Goal: Find specific page/section: Find specific page/section

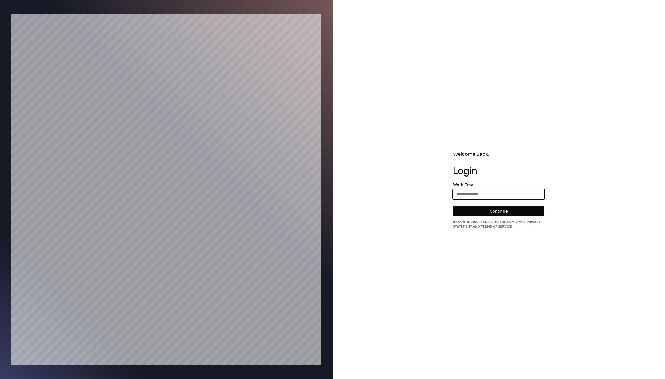
click at [470, 192] on input "email" at bounding box center [498, 194] width 91 height 10
type input "**********"
click at [483, 210] on button "Continue" at bounding box center [498, 211] width 91 height 10
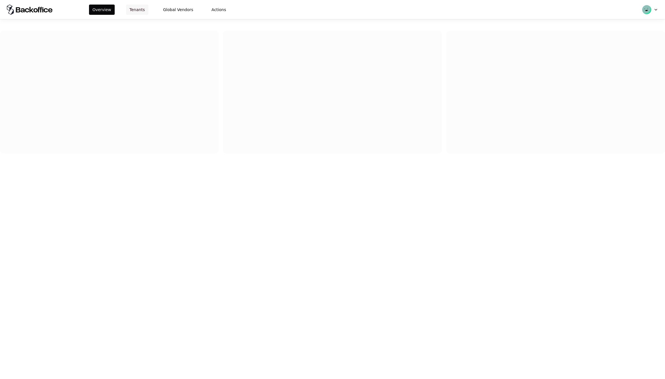
click at [141, 13] on button "Tenants" at bounding box center [137, 10] width 22 height 10
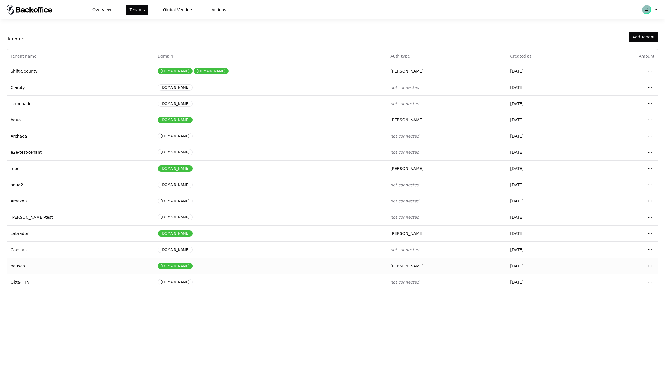
click at [25, 265] on td "bausch" at bounding box center [80, 266] width 147 height 16
click at [648, 265] on html "Overview Tenants Global Vendors Actions Tenants Add Tenant Tenant name Domain A…" at bounding box center [332, 189] width 665 height 379
click at [606, 316] on div "Login to tenant" at bounding box center [624, 313] width 65 height 11
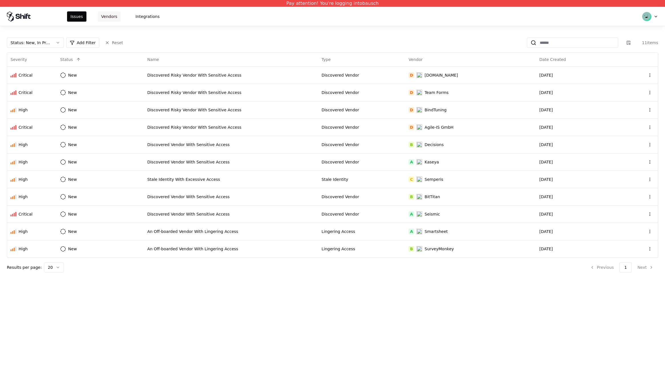
click at [106, 16] on button "Vendors" at bounding box center [109, 16] width 23 height 10
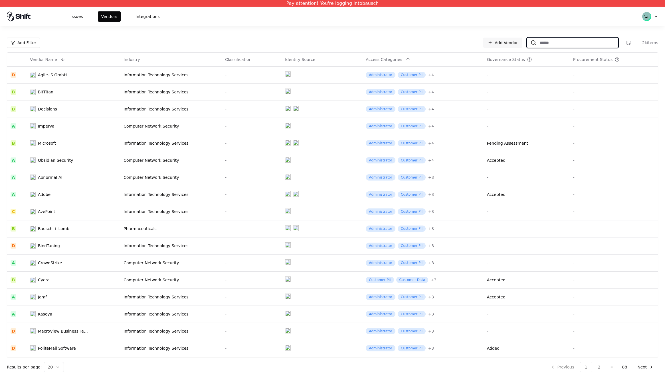
click at [574, 40] on input at bounding box center [577, 43] width 82 height 10
click at [52, 104] on td "Decisions" at bounding box center [74, 109] width 94 height 17
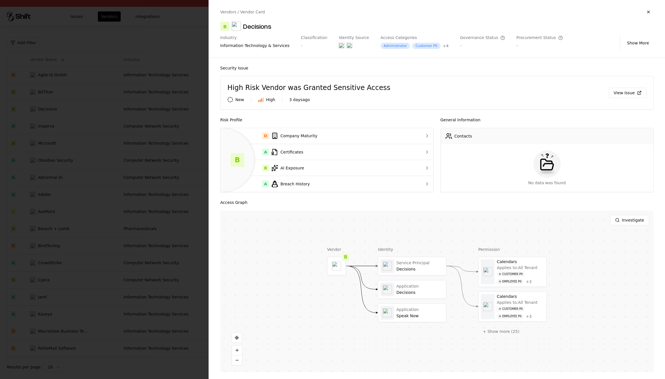
click at [192, 42] on div at bounding box center [332, 189] width 665 height 379
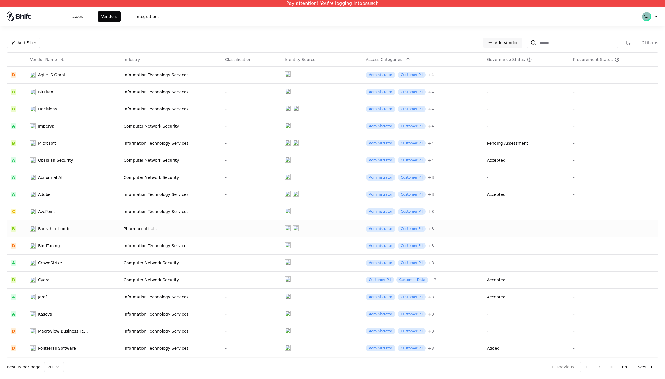
click at [59, 229] on div "Bausch + Lomb" at bounding box center [53, 229] width 31 height 6
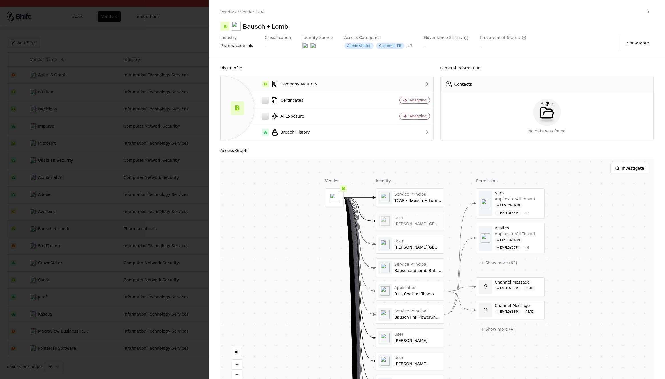
click at [370, 81] on td "B Company Maturity" at bounding box center [297, 84] width 155 height 16
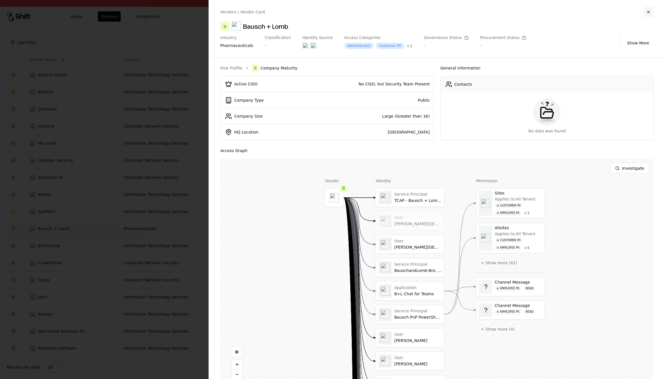
click at [649, 12] on button "button" at bounding box center [648, 12] width 10 height 10
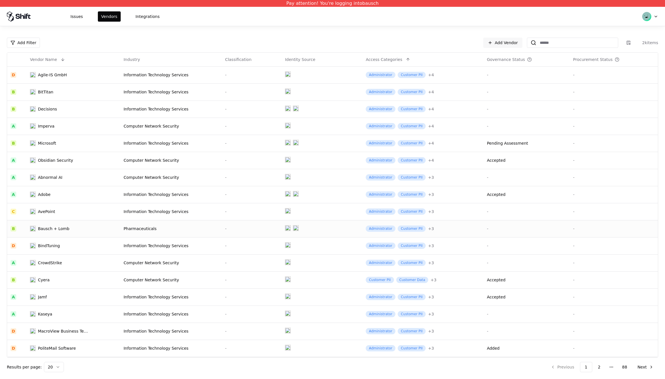
click at [78, 228] on div "Bausch + Lomb" at bounding box center [59, 229] width 59 height 6
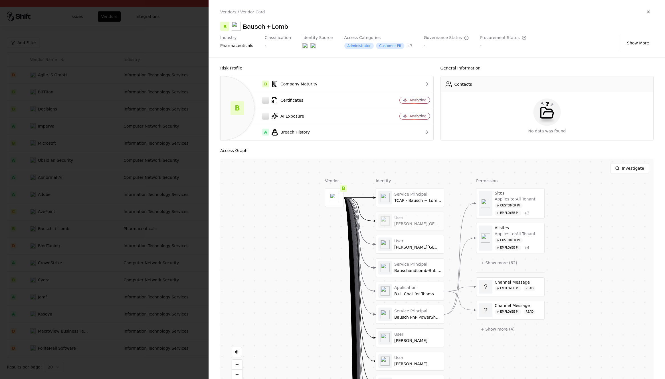
click at [312, 184] on div "Vendor B Identity Service Principal TCAP - Bausch + Lomb ZA - 27 User Taylor, V…" at bounding box center [436, 273] width 433 height 228
